Goal: Use online tool/utility: Utilize a website feature to perform a specific function

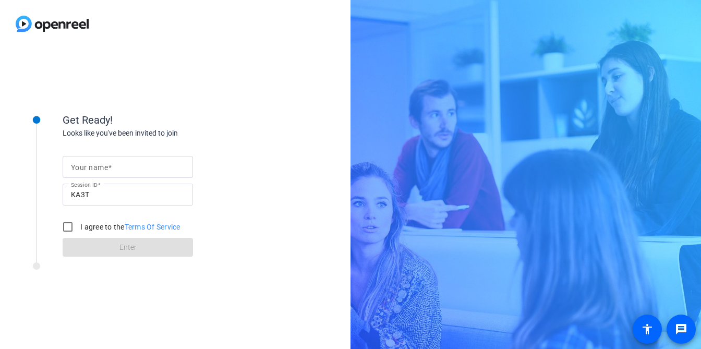
click at [111, 165] on span at bounding box center [110, 167] width 4 height 8
click at [111, 165] on input "Your name" at bounding box center [128, 167] width 114 height 13
type input "sdf"
drag, startPoint x: 91, startPoint y: 223, endPoint x: 88, endPoint y: 231, distance: 8.2
click at [91, 223] on label "I agree to the Terms Of Service" at bounding box center [129, 227] width 102 height 10
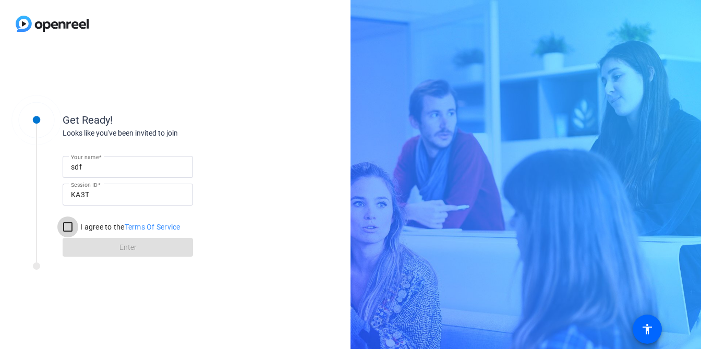
click at [78, 223] on input "I agree to the Terms Of Service" at bounding box center [67, 227] width 21 height 21
checkbox input "true"
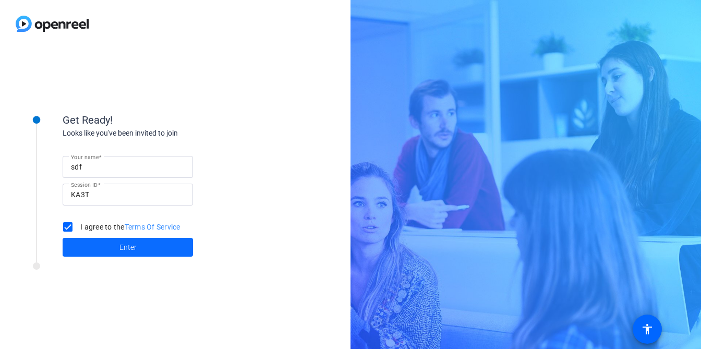
click at [82, 245] on span at bounding box center [128, 247] width 130 height 25
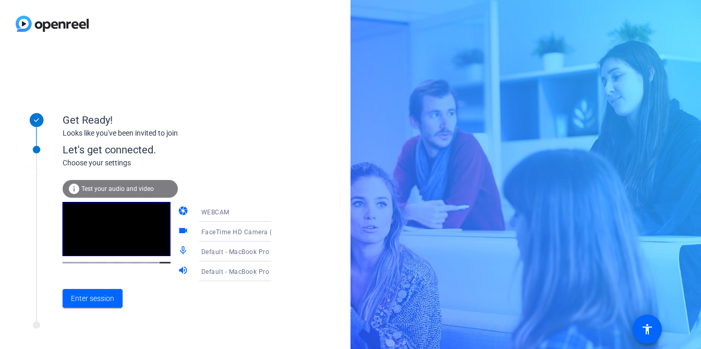
click at [221, 76] on div "Get Ready! Looks like you've been invited to join Let's get connected. Choose y…" at bounding box center [175, 198] width 351 height 302
click at [93, 299] on span "Enter session" at bounding box center [92, 298] width 43 height 11
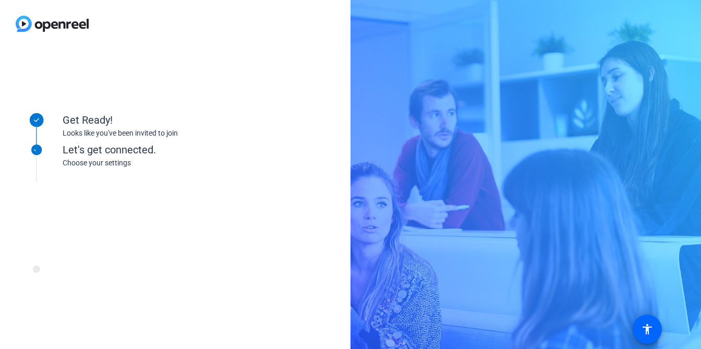
click at [170, 92] on div "Get Ready! Looks like you've been invited to join Let's get connected. Choose y…" at bounding box center [175, 198] width 351 height 302
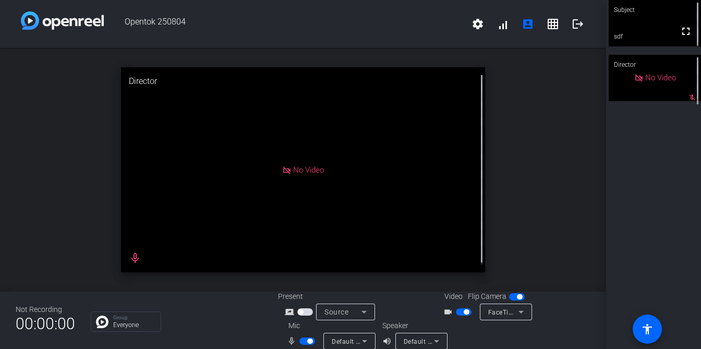
click at [307, 343] on span "button" at bounding box center [309, 341] width 5 height 5
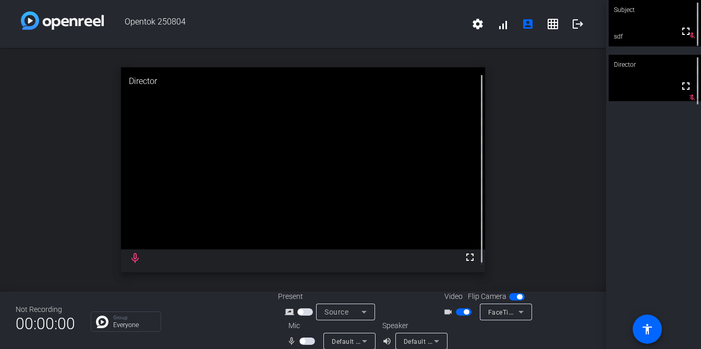
click at [58, 163] on div "open_in_new Director fullscreen mic_none" at bounding box center [303, 170] width 606 height 244
drag, startPoint x: 524, startPoint y: 179, endPoint x: 519, endPoint y: 191, distance: 12.8
click at [524, 180] on div "open_in_new Director fullscreen mic_none" at bounding box center [303, 170] width 606 height 244
click at [303, 309] on span "button" at bounding box center [305, 311] width 16 height 7
click at [347, 311] on span "Screen Sharing" at bounding box center [348, 312] width 46 height 8
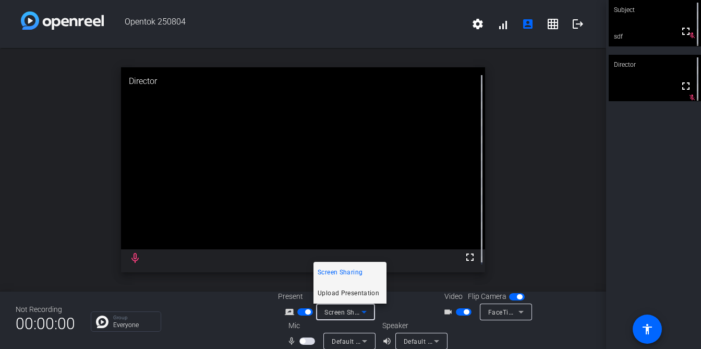
click at [343, 296] on span "Upload Presentation" at bounding box center [349, 293] width 62 height 13
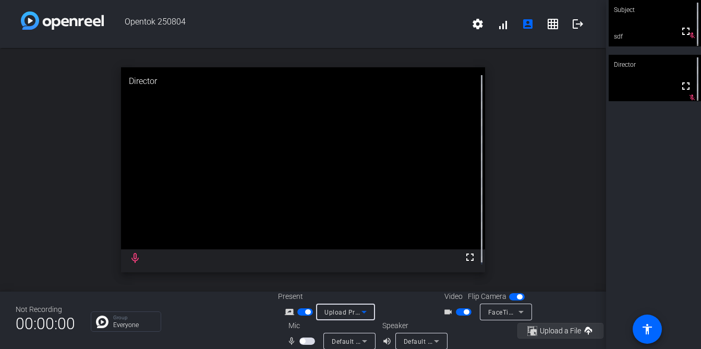
click at [545, 327] on span "Upload a File" at bounding box center [560, 331] width 41 height 8
click at [581, 327] on mat-icon "cancel_presentation" at bounding box center [587, 333] width 13 height 13
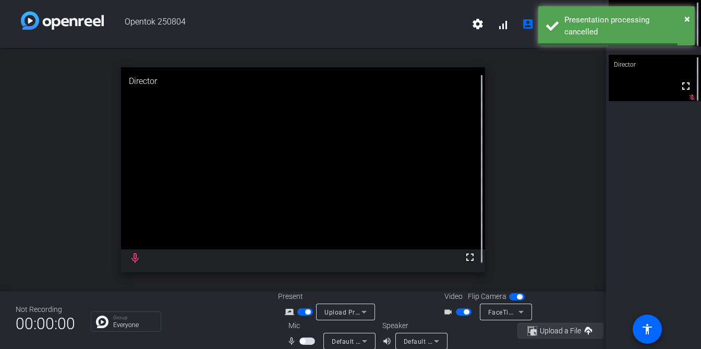
click at [567, 329] on span "Upload a File" at bounding box center [561, 331] width 66 height 13
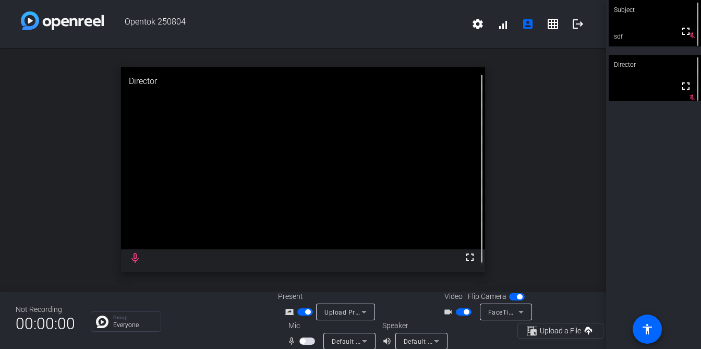
click at [570, 245] on div "open_in_new Director fullscreen mic_none" at bounding box center [303, 170] width 606 height 244
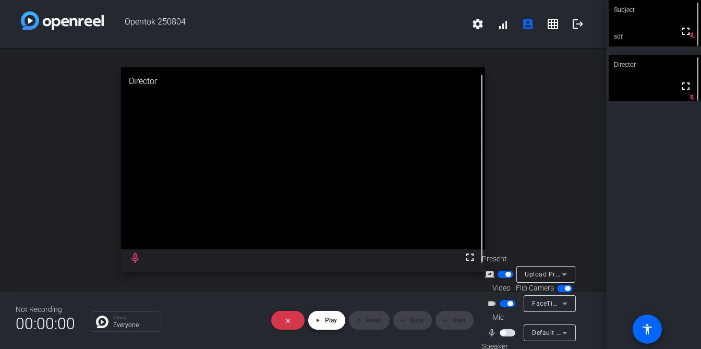
click at [321, 314] on span at bounding box center [326, 320] width 37 height 25
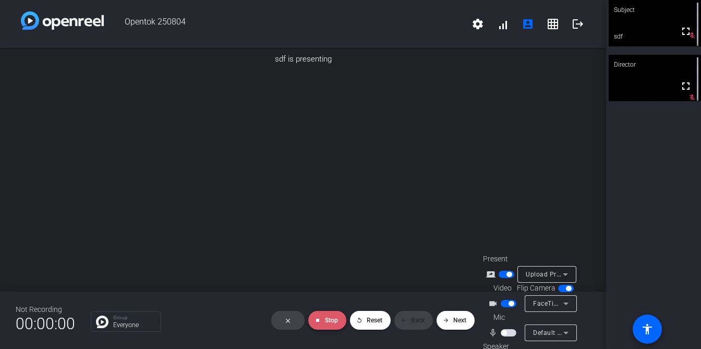
click at [323, 315] on span at bounding box center [327, 320] width 38 height 25
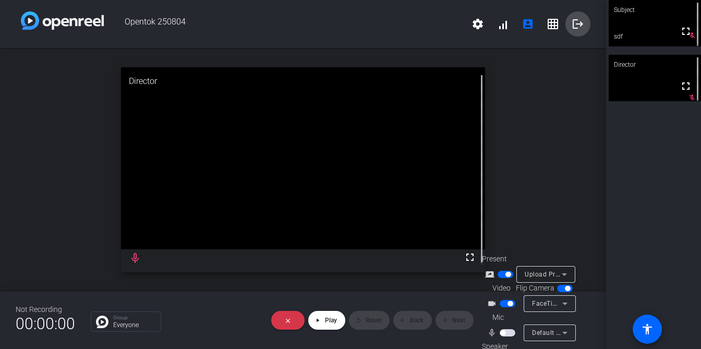
click at [572, 27] on mat-icon "logout" at bounding box center [578, 24] width 13 height 13
